Goal: Transaction & Acquisition: Purchase product/service

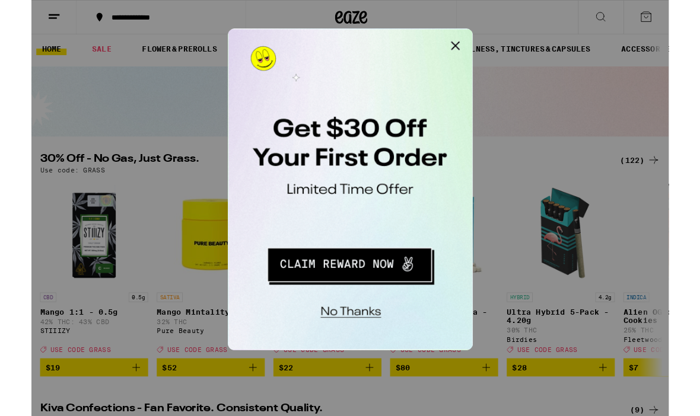
scroll to position [4, 0]
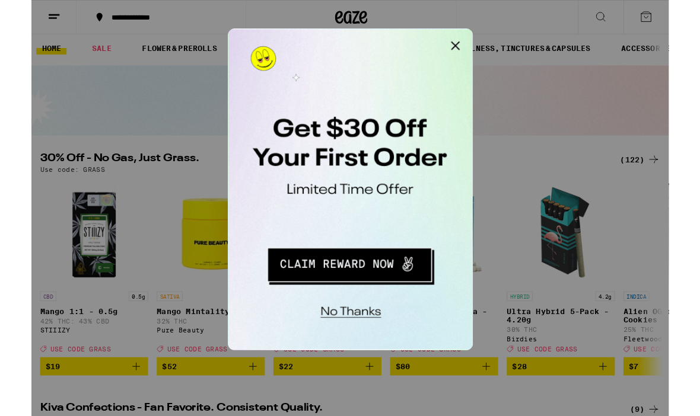
click at [383, 37] on button "Close Modal" at bounding box center [378, 40] width 24 height 24
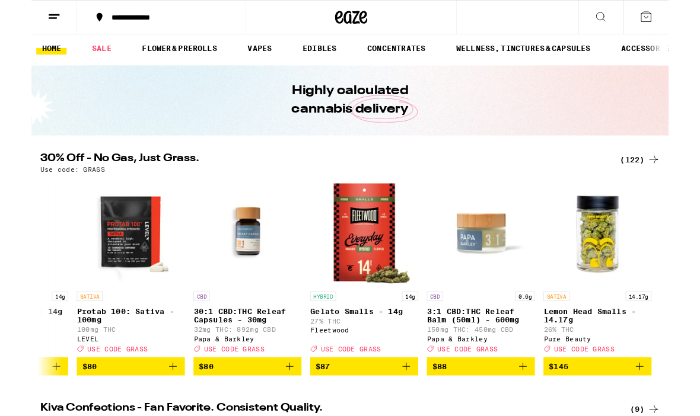
scroll to position [0, 14949]
